Goal: Feedback & Contribution: Submit feedback/report problem

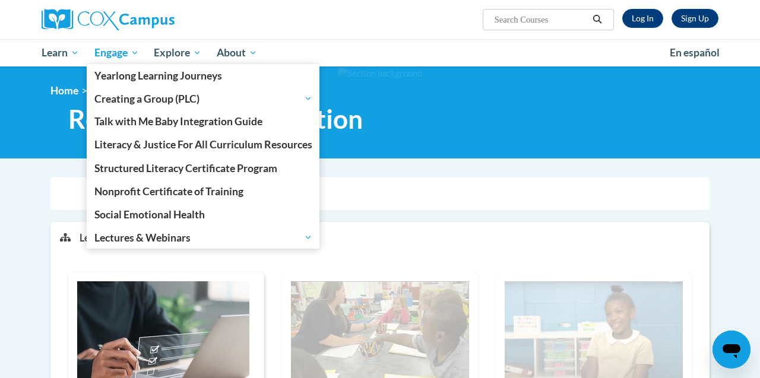
click at [105, 55] on span "Engage" at bounding box center [116, 53] width 45 height 14
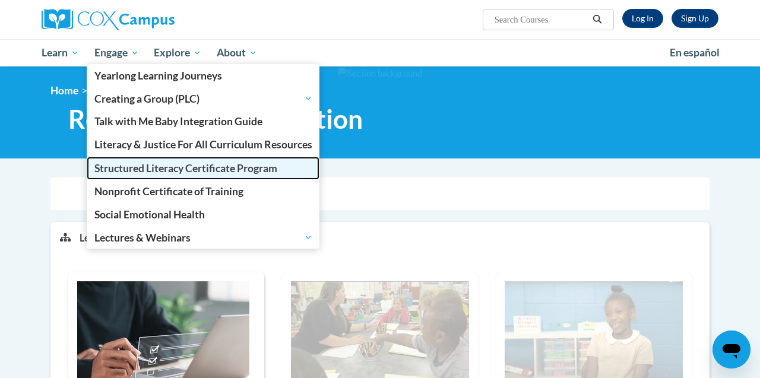
click at [100, 166] on span "Structured Literacy Certificate Program" at bounding box center [185, 168] width 183 height 12
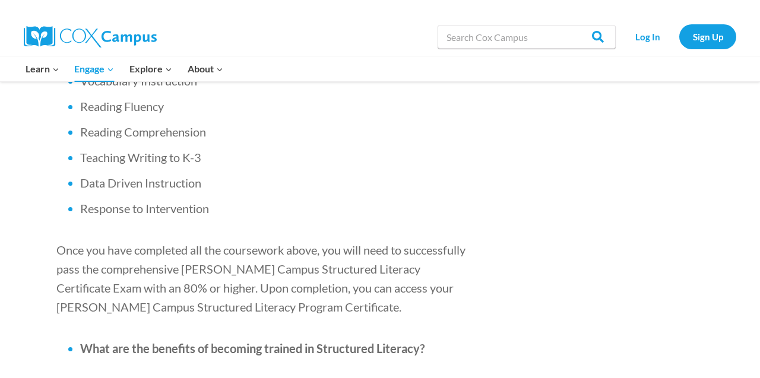
scroll to position [1055, 0]
click at [651, 35] on link "Log In" at bounding box center [647, 36] width 52 height 24
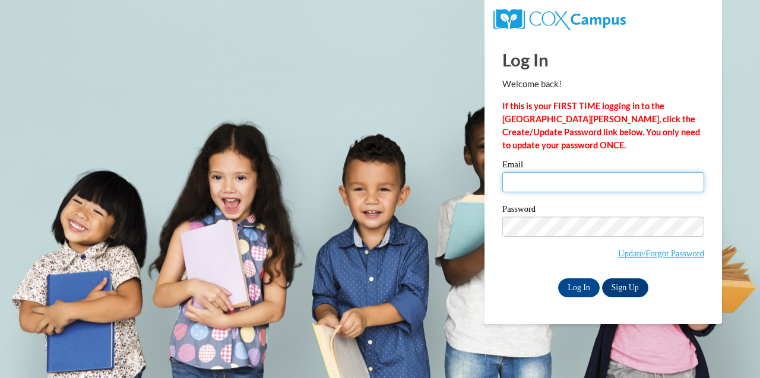
click at [588, 180] on input "Email" at bounding box center [603, 182] width 202 height 20
type input "idotridou@aol.com"
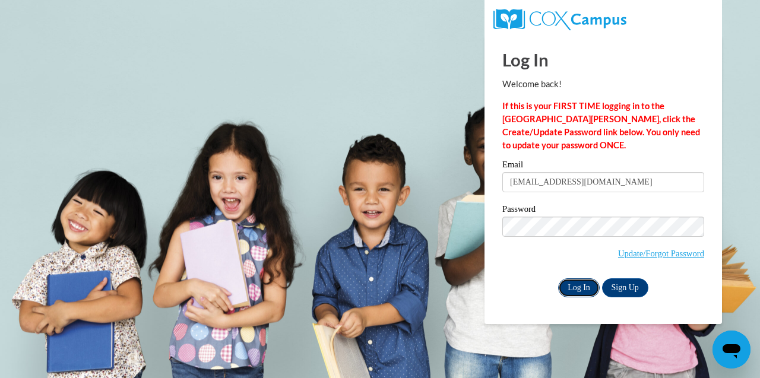
click at [570, 289] on input "Log In" at bounding box center [579, 287] width 42 height 19
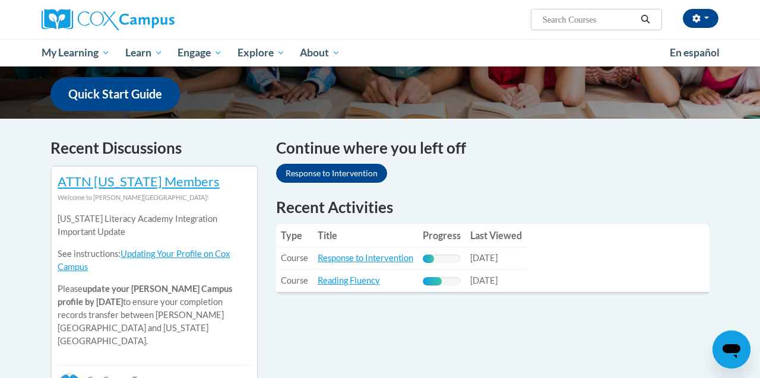
scroll to position [307, 0]
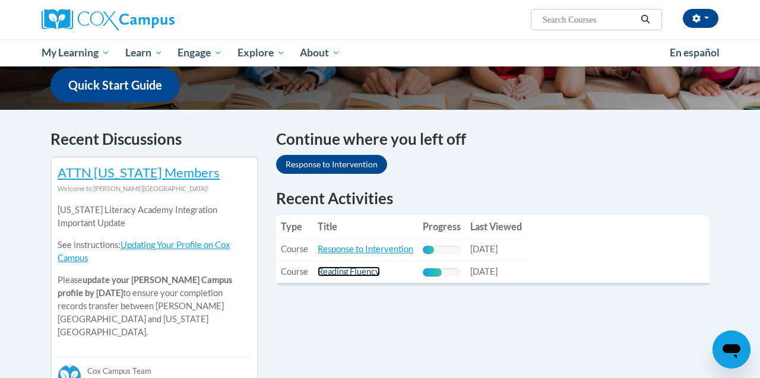
click at [366, 274] on link "Reading Fluency" at bounding box center [349, 272] width 62 height 10
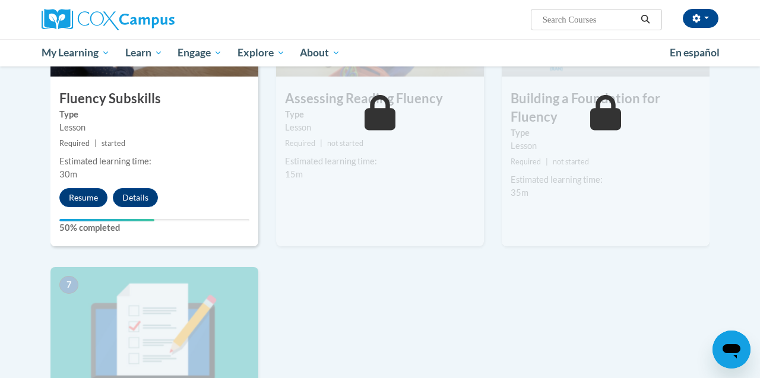
scroll to position [687, 0]
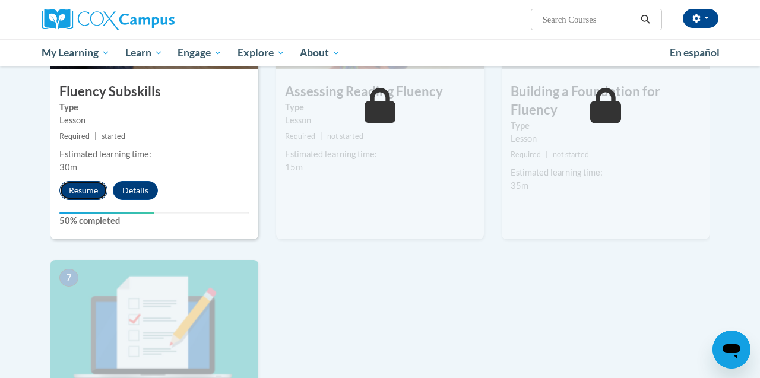
click at [87, 189] on button "Resume" at bounding box center [83, 190] width 48 height 19
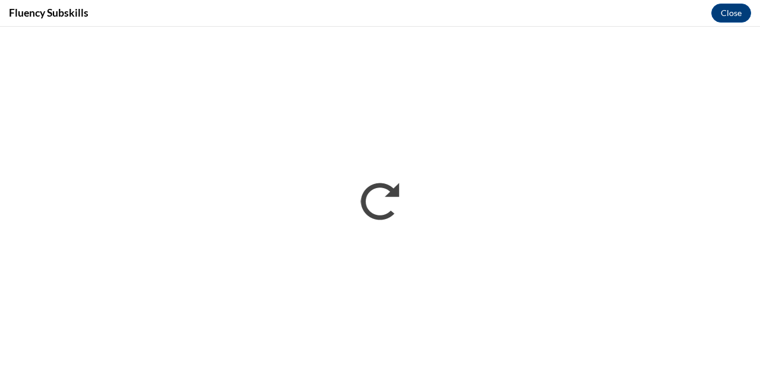
scroll to position [0, 0]
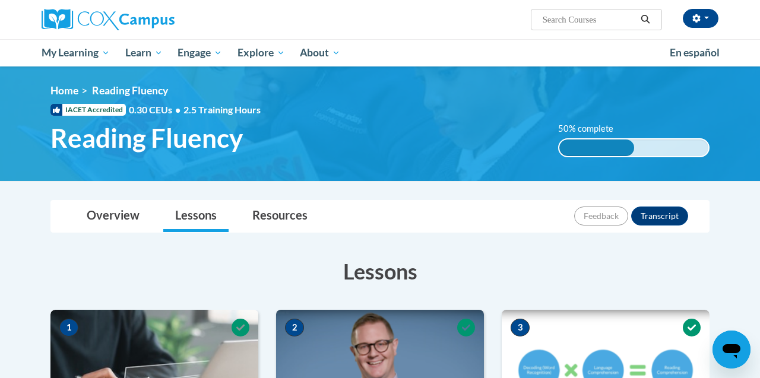
click at [729, 348] on icon "Open messaging window" at bounding box center [731, 351] width 18 height 14
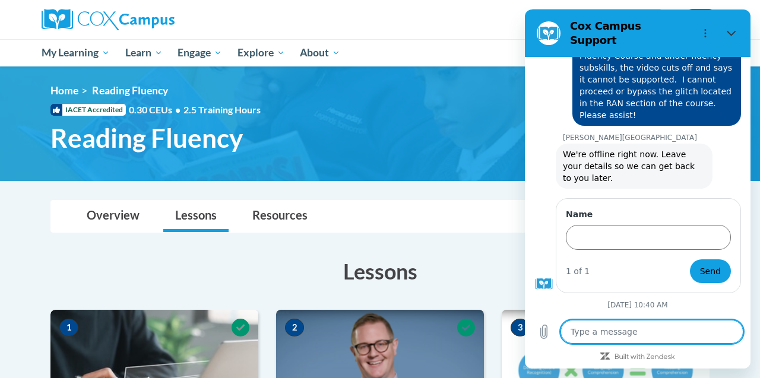
scroll to position [579, 0]
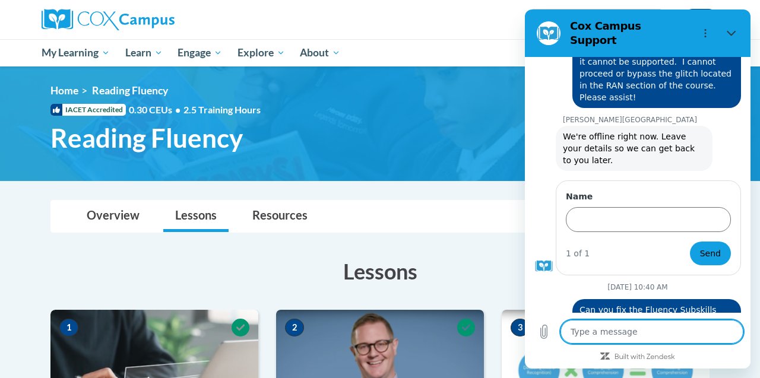
type textarea "P"
type textarea "x"
type textarea "Pl"
type textarea "x"
type textarea "Ple"
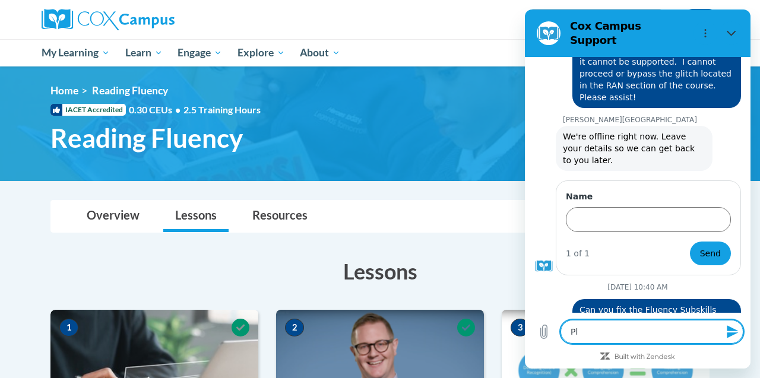
type textarea "x"
type textarea "Plea"
type textarea "x"
type textarea "Pleas"
type textarea "x"
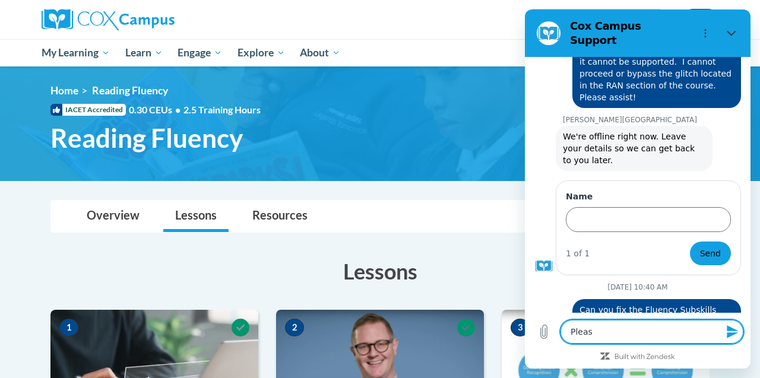
type textarea "Please"
type textarea "x"
type textarea "Please"
type textarea "x"
type textarea "Please f"
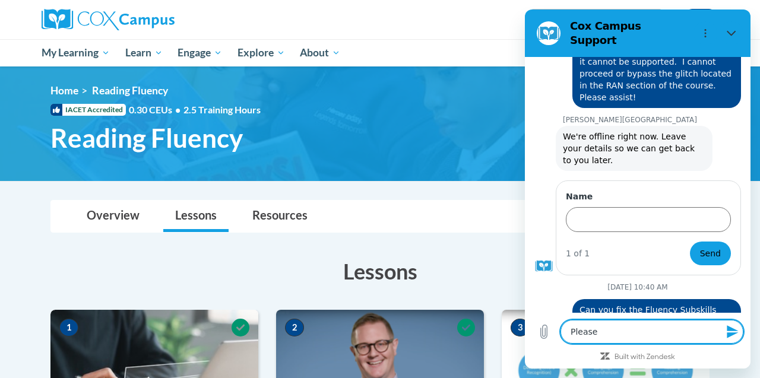
type textarea "x"
type textarea "Please fi"
type textarea "x"
type textarea "Please fix"
type textarea "x"
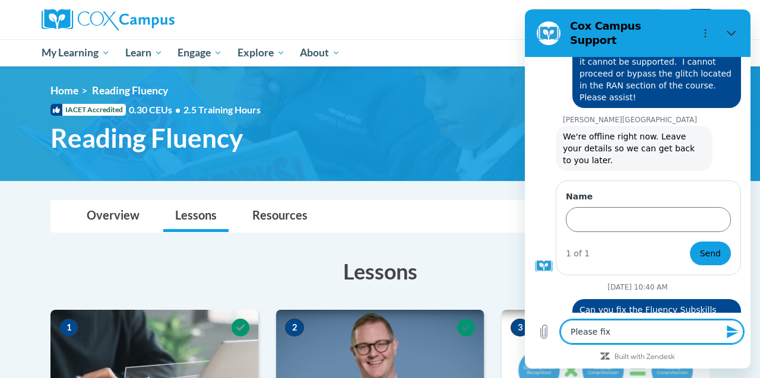
type textarea "Please fix"
type textarea "x"
type textarea "Please fix t"
type textarea "x"
type textarea "Please fix th"
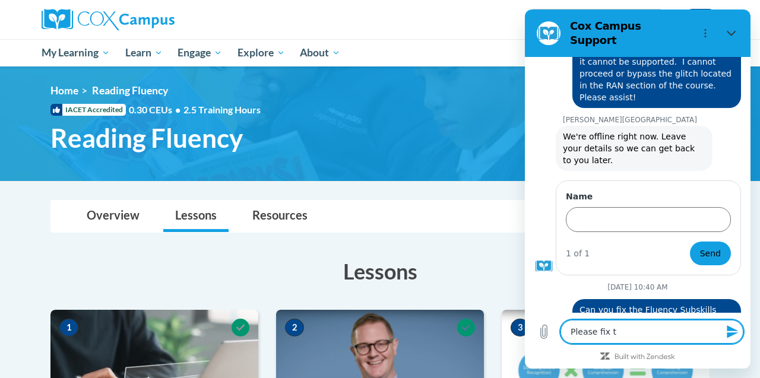
type textarea "x"
type textarea "Please fix the"
type textarea "x"
type textarea "Please fix the"
type textarea "x"
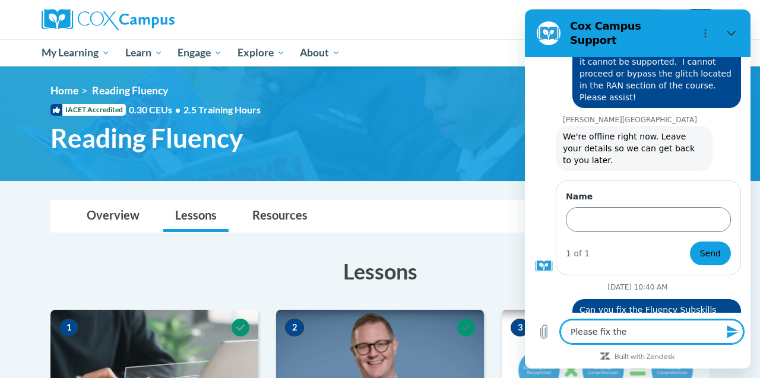
type textarea "Please fix the v"
type textarea "x"
type textarea "Please fix the vi"
type textarea "x"
type textarea "Please fix the vid"
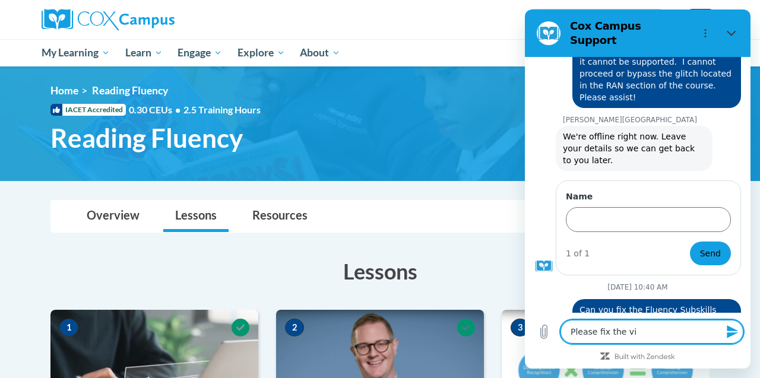
type textarea "x"
type textarea "Please fix the vide"
type textarea "x"
type textarea "Please fix the video"
type textarea "x"
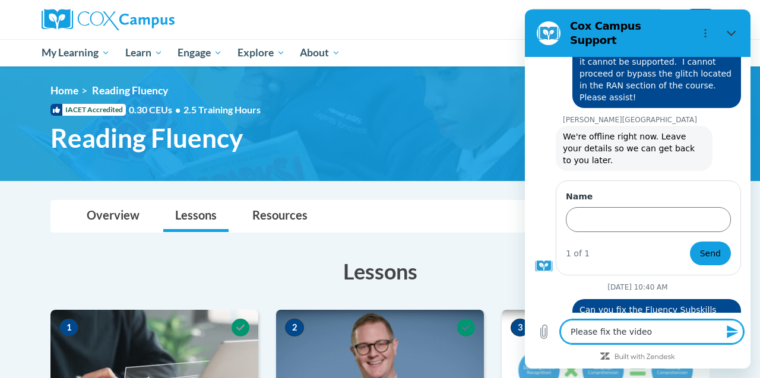
type textarea "Please fix the video"
type textarea "x"
type textarea "Please fix the video d"
type textarea "x"
type textarea "Please fix the video"
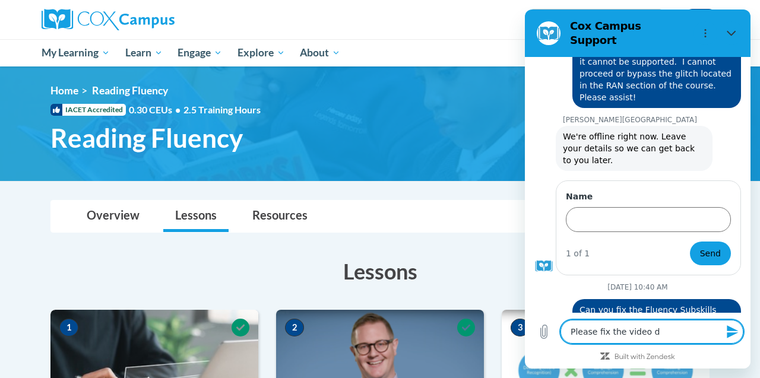
type textarea "x"
type textarea "Please fix the video s"
type textarea "x"
type textarea "Please fix the video so"
type textarea "x"
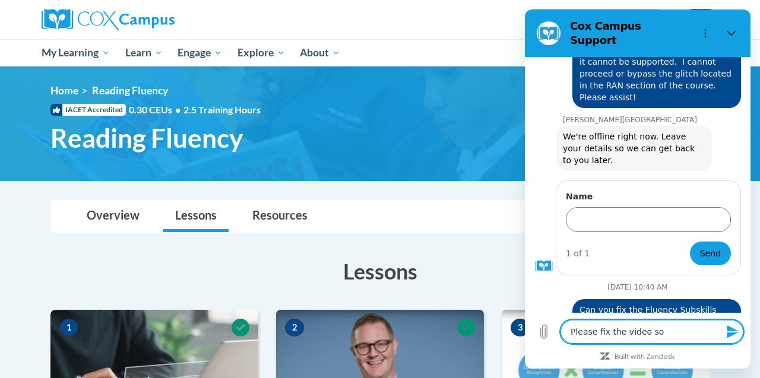
type textarea "Please fix the video so"
type textarea "x"
type textarea "Please fix the video so I"
type textarea "x"
type textarea "Please fix the video so I"
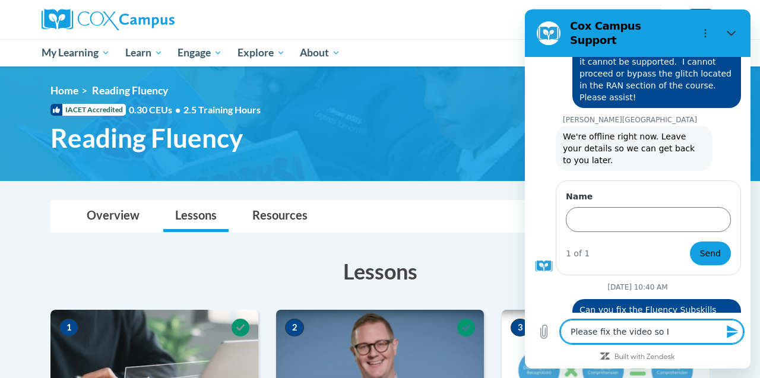
type textarea "x"
type textarea "Please fix the video so I c"
type textarea "x"
type textarea "Please fix the video so I ca"
type textarea "x"
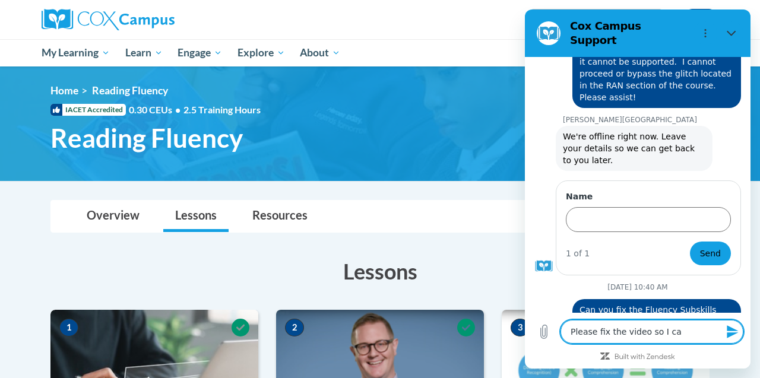
type textarea "Please fix the video so I can"
type textarea "x"
type textarea "Please fix the video so I can"
type textarea "x"
type textarea "Please fix the video so I can c"
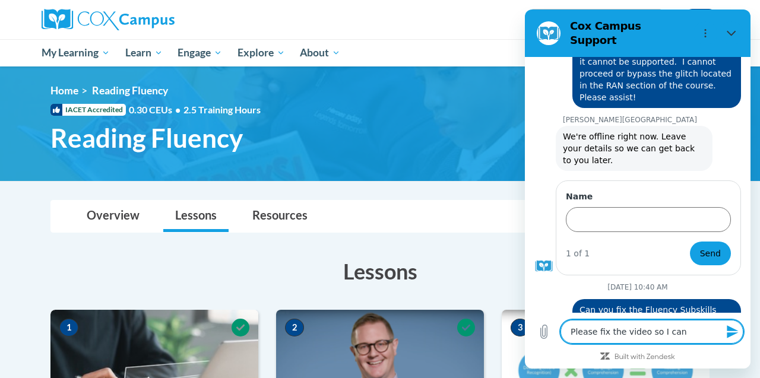
type textarea "x"
type textarea "Please fix the video so I can co"
type textarea "x"
type textarea "Please fix the video so I can com"
type textarea "x"
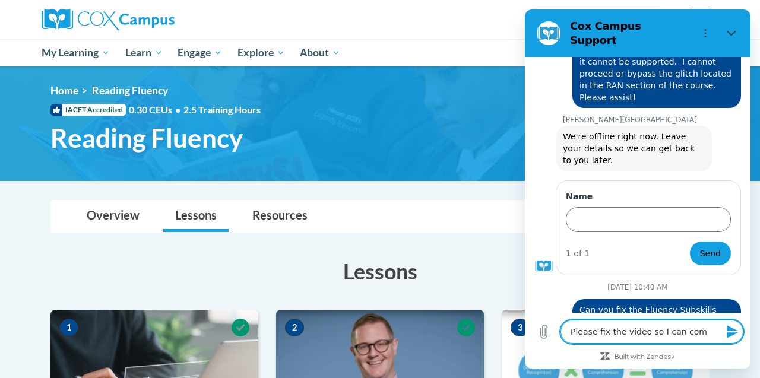
type textarea "Please fix the video so I can comp"
type textarea "x"
type textarea "Please fix the video so I can compl"
type textarea "x"
type textarea "Please fix the video so I can comple"
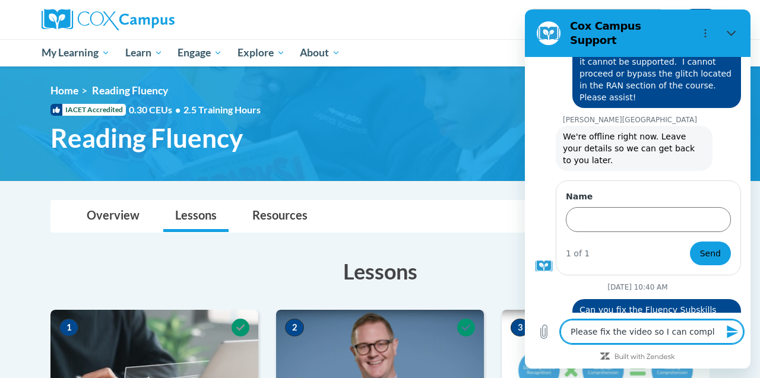
type textarea "x"
type textarea "Please fix the video so I can complet"
type textarea "x"
type textarea "Please fix the video so I can complete"
type textarea "x"
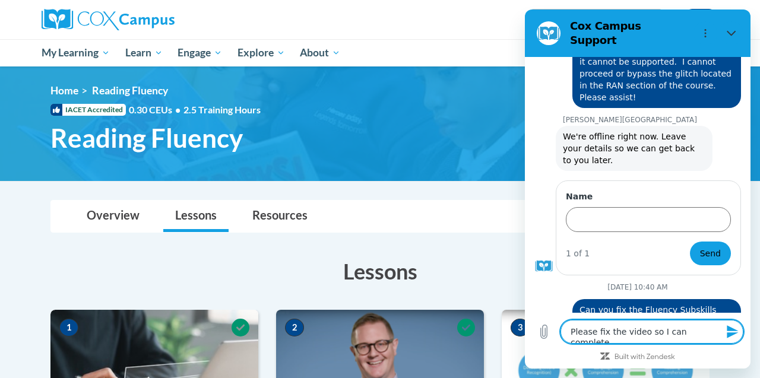
type textarea "Please fix the video so I can complete"
type textarea "x"
type textarea "Please fix the video so I can complete t"
type textarea "x"
type textarea "Please fix the video so I can complete th"
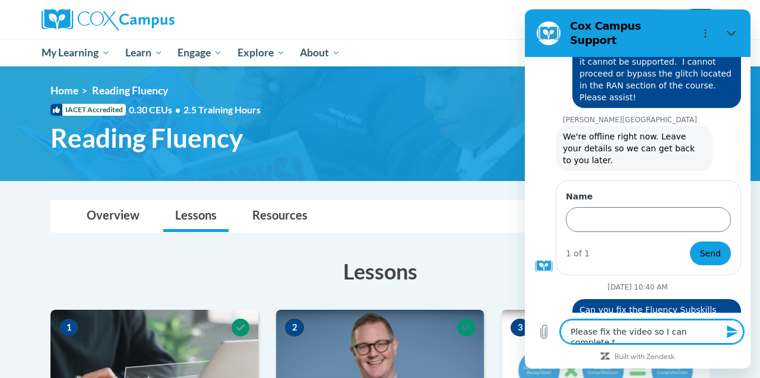
type textarea "x"
type textarea "Please fix the video so I can complete the"
type textarea "x"
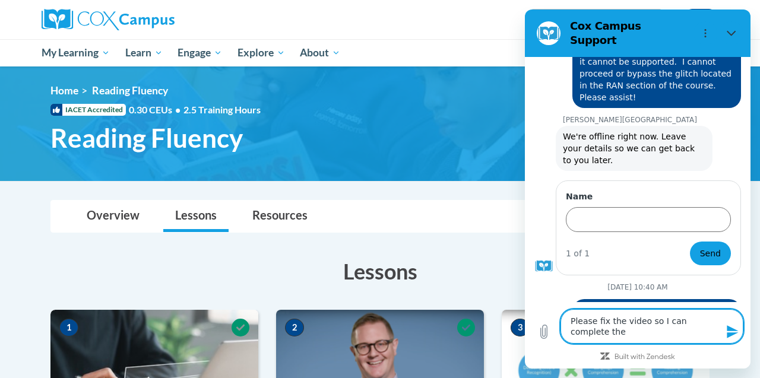
type textarea "Please fix the video so I can complete the"
type textarea "x"
type textarea "Please fix the video so I can complete the c"
type textarea "x"
type textarea "Please fix the video so I can complete the co"
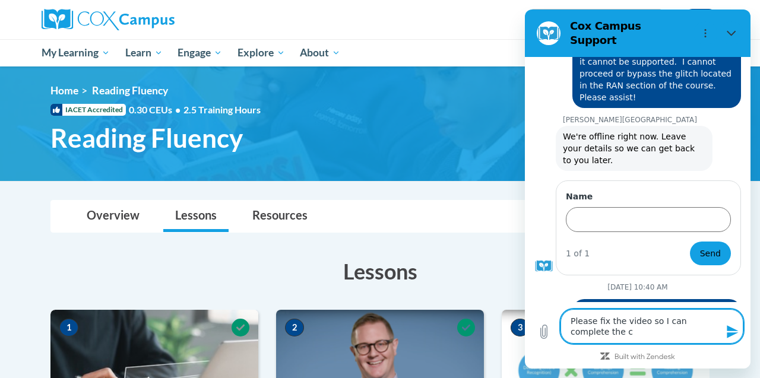
type textarea "x"
type textarea "Please fix the video so I can complete the cou"
type textarea "x"
type textarea "Please fix the video so I can complete the cour"
type textarea "x"
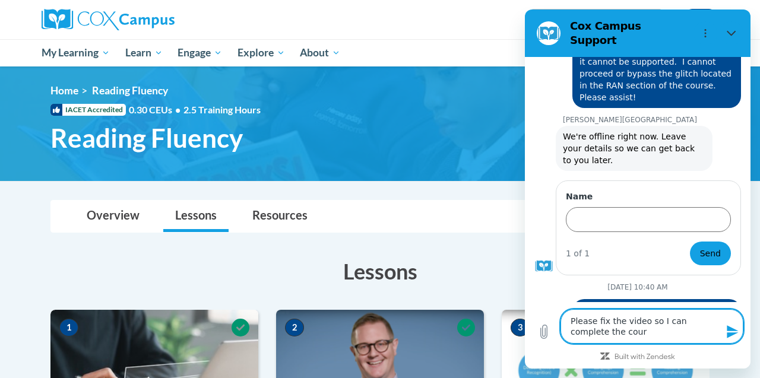
type textarea "Please fix the video so I can complete the cours"
type textarea "x"
type textarea "Please fix the video so I can complete the course"
type textarea "x"
type textarea "Please fix the video so I can complete the course."
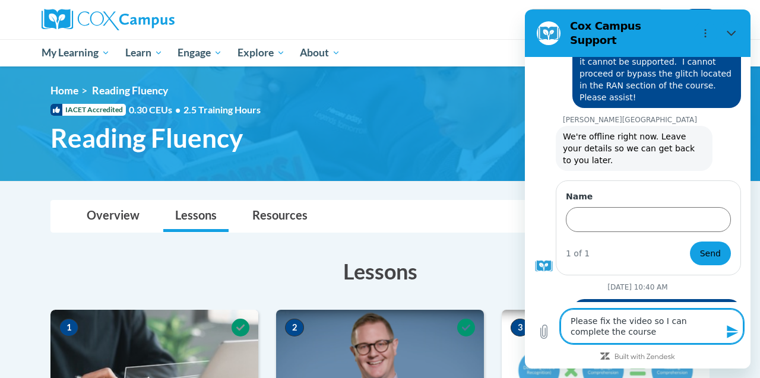
type textarea "x"
type textarea "Please fix the video so I can complete the course."
type textarea "x"
type textarea "Please fix the video so I can complete the course."
type textarea "x"
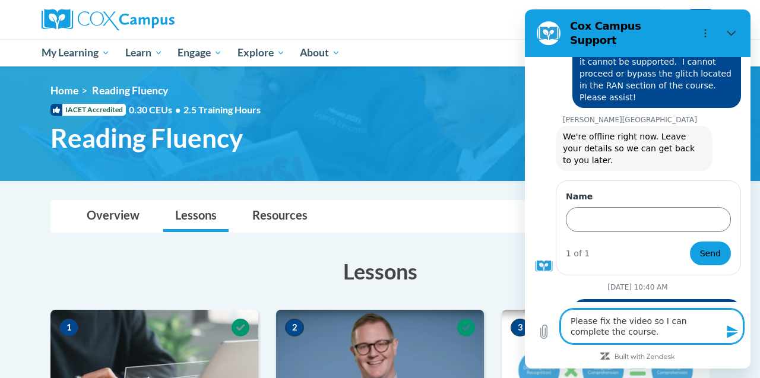
type textarea "Please fix the video so I can complete the course. t"
type textarea "x"
type textarea "Please fix the video so I can complete the course. th"
type textarea "x"
type textarea "Please fix the video so I can complete the course. tha"
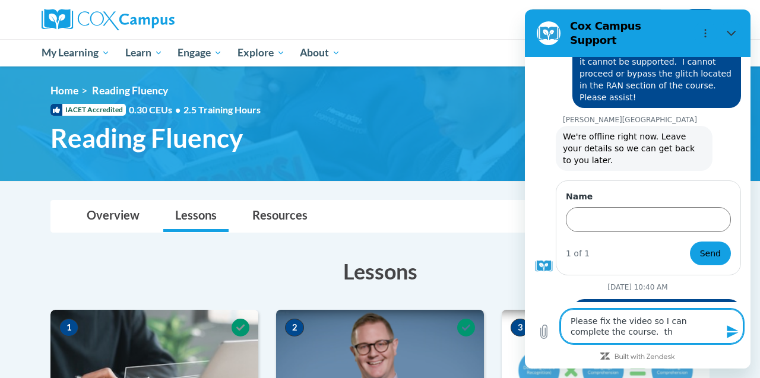
type textarea "x"
type textarea "Please fix the video so I can complete the course. than"
type textarea "x"
type textarea "Please fix the video so I can complete the course. thank"
type textarea "x"
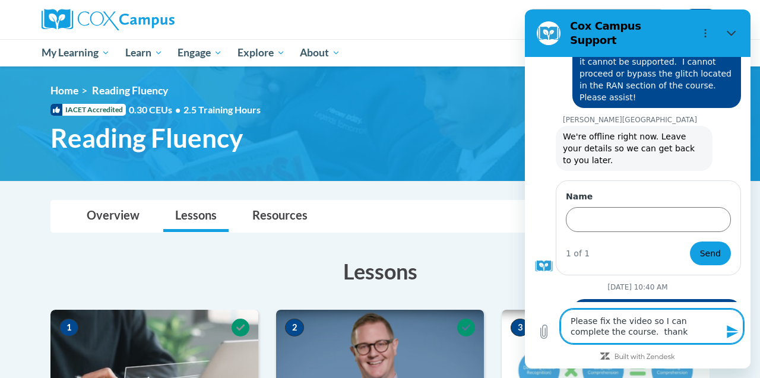
type textarea "Please fix the video so I can complete the course. thank"
type textarea "x"
type textarea "Please fix the video so I can complete the course. thank"
type textarea "x"
type textarea "Please fix the video so I can complete the course. than"
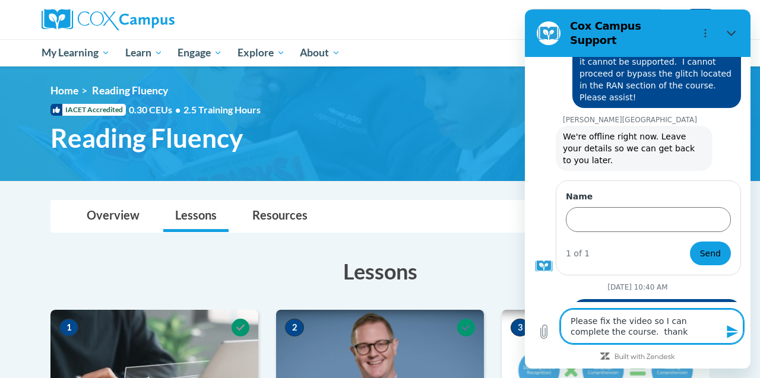
type textarea "x"
type textarea "Please fix the video so I can complete the course. tha"
type textarea "x"
type textarea "Please fix the video so I can complete the course. th"
type textarea "x"
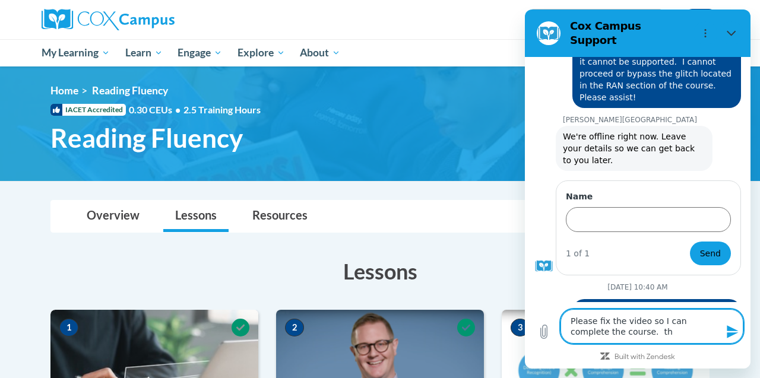
type textarea "Please fix the video so I can complete the course. t"
type textarea "x"
type textarea "Please fix the video so I can complete the course."
type textarea "x"
type textarea "Please fix the video so I can complete the course. T"
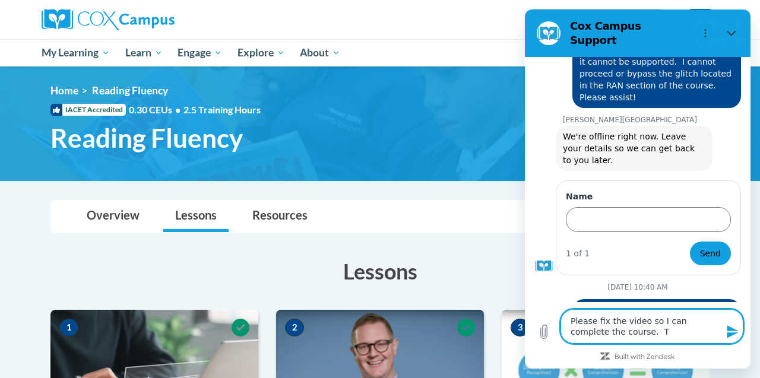
type textarea "x"
type textarea "Please fix the video so I can complete the course. Th"
type textarea "x"
type textarea "Please fix the video so I can complete the course. Tha"
type textarea "x"
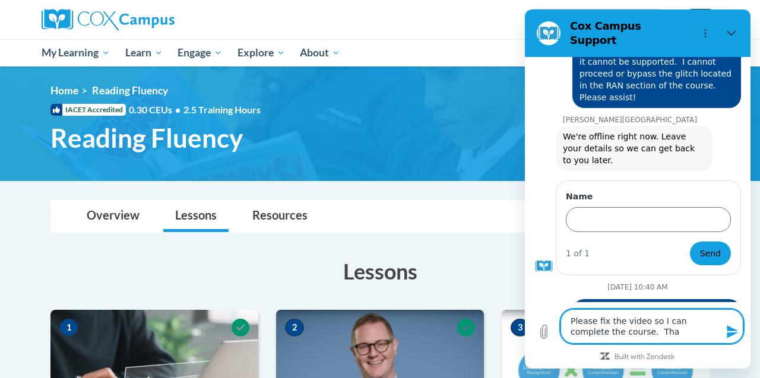
type textarea "Please fix the video so I can complete the course. Than"
type textarea "x"
type textarea "Please fix the video so I can complete the course. Thank"
type textarea "x"
type textarea "Please fix the video so I can complete the course. Thank"
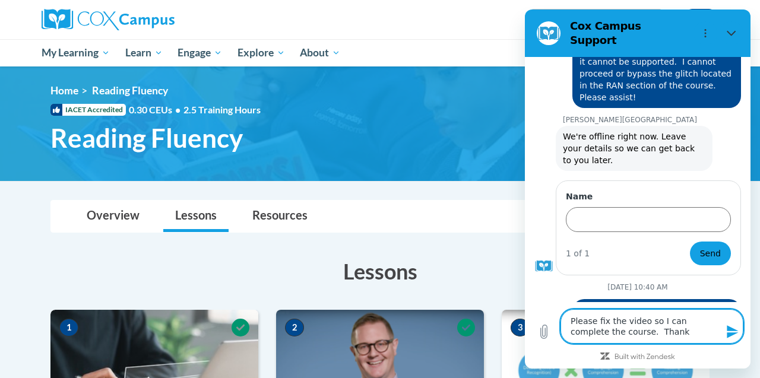
type textarea "x"
type textarea "Please fix the video so I can complete the course. Thank y"
type textarea "x"
type textarea "Please fix the video so I can complete the course. Thank yo"
type textarea "x"
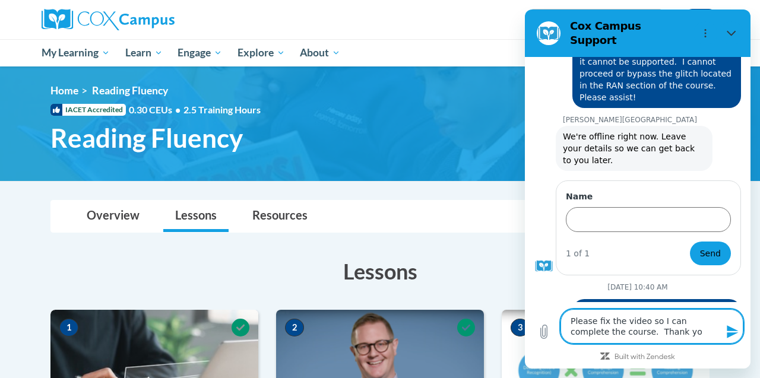
type textarea "Please fix the video so I can complete the course. Thank you"
type textarea "x"
type textarea "Please fix the video so I can complete the course. Thank you"
type textarea "x"
type textarea "Please fix the video so I can complete the course. Thank you"
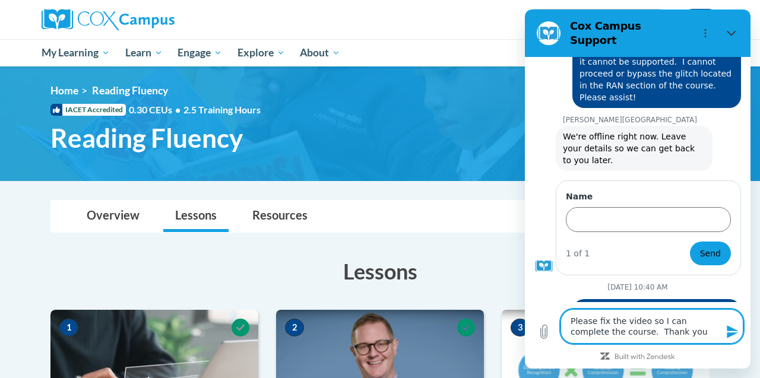
click at [734, 331] on icon "Send message" at bounding box center [731, 331] width 11 height 13
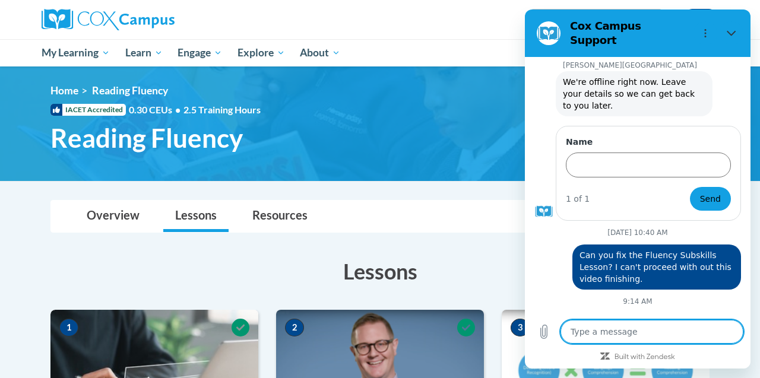
scroll to position [636, 0]
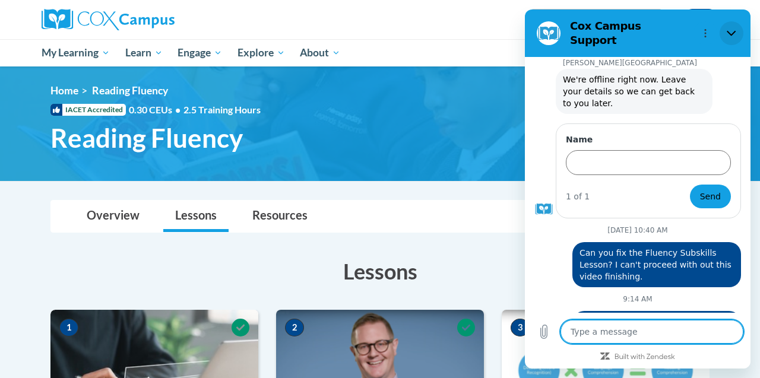
click at [731, 31] on icon "Close" at bounding box center [730, 32] width 9 height 9
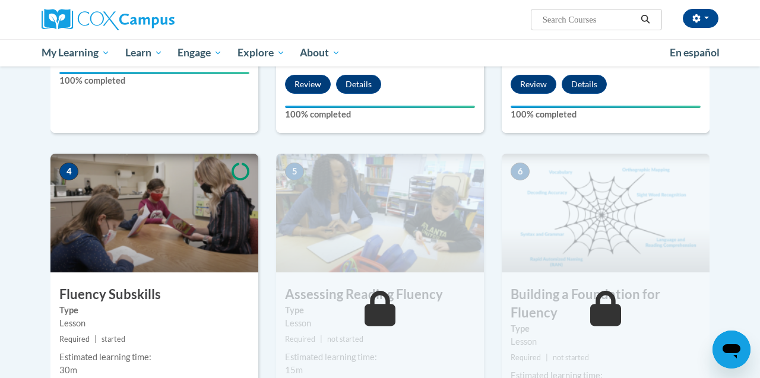
scroll to position [485, 0]
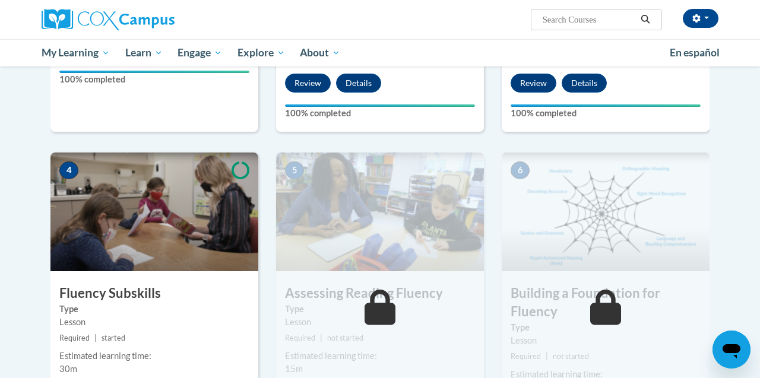
type textarea "x"
